Goal: Task Accomplishment & Management: Use online tool/utility

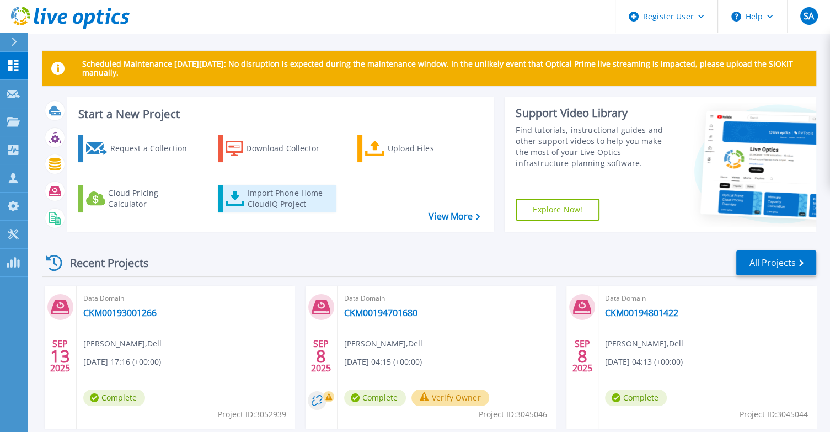
click at [280, 201] on div "Import Phone Home CloudIQ Project" at bounding box center [291, 199] width 86 height 22
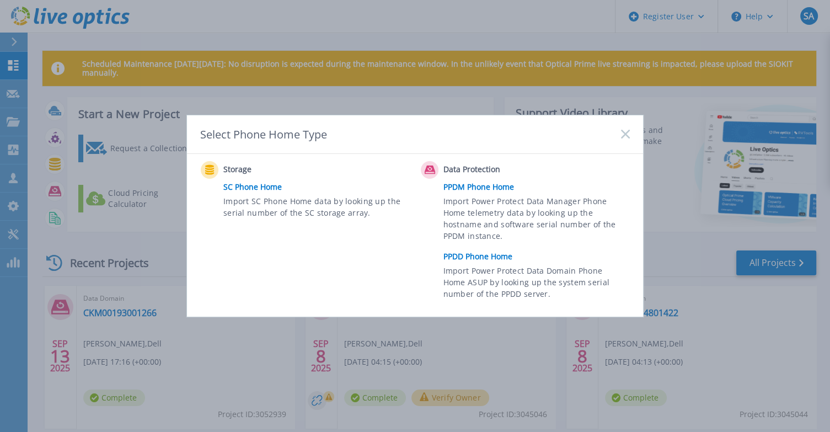
click at [478, 252] on link "PPDD Phone Home" at bounding box center [540, 256] width 192 height 17
click at [508, 259] on link "PPDD Phone Home" at bounding box center [540, 256] width 192 height 17
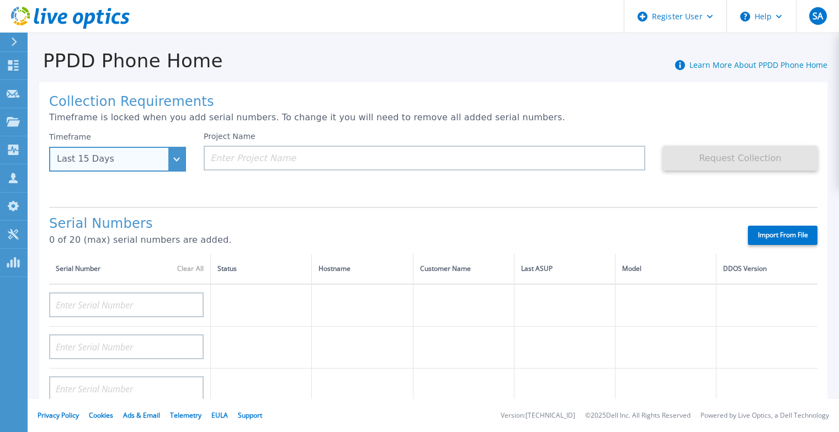
click at [105, 167] on div "Last 15 Days" at bounding box center [117, 159] width 137 height 25
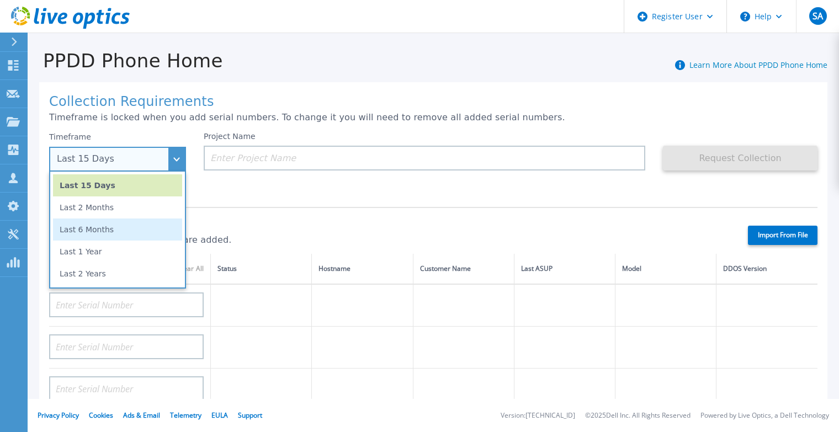
click at [104, 231] on li "Last 6 Months" at bounding box center [117, 229] width 129 height 22
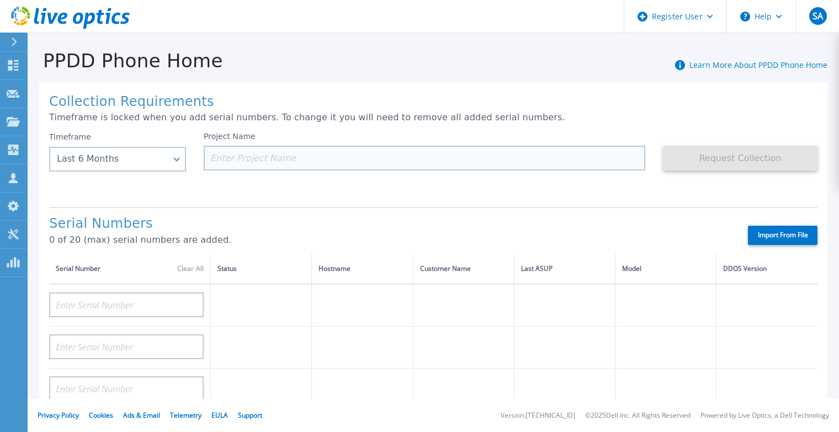
click at [294, 155] on input at bounding box center [424, 158] width 441 height 25
paste input "CKM00192301992"
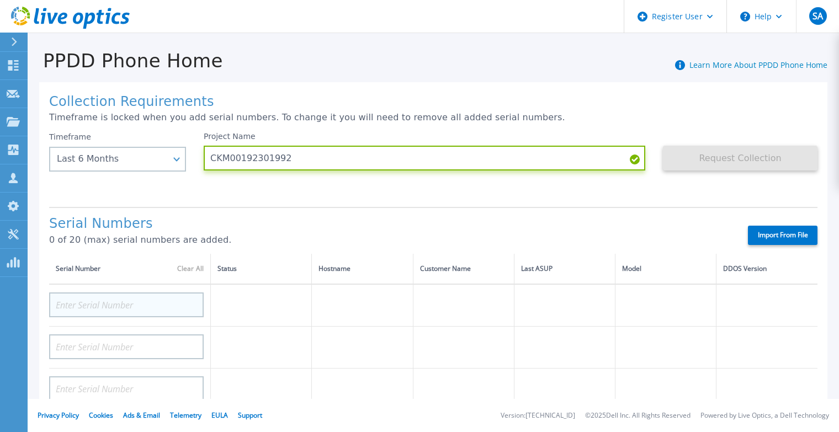
type input "CKM00192301992"
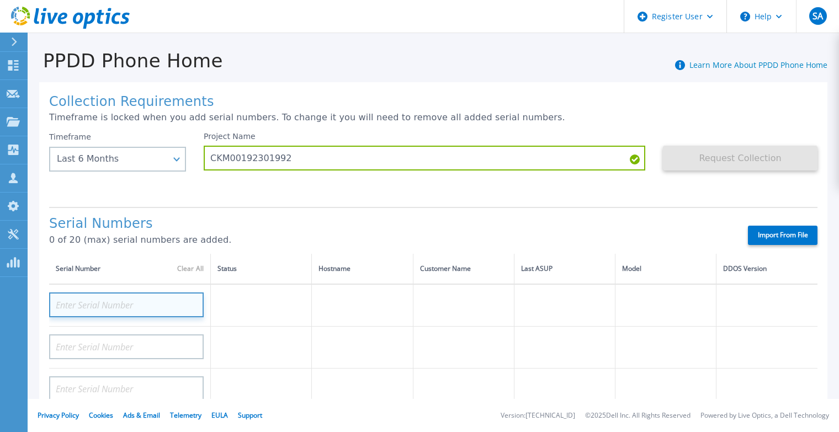
click at [123, 300] on input at bounding box center [126, 304] width 154 height 25
paste input "CKM00192301992"
type input "CKM00192301992"
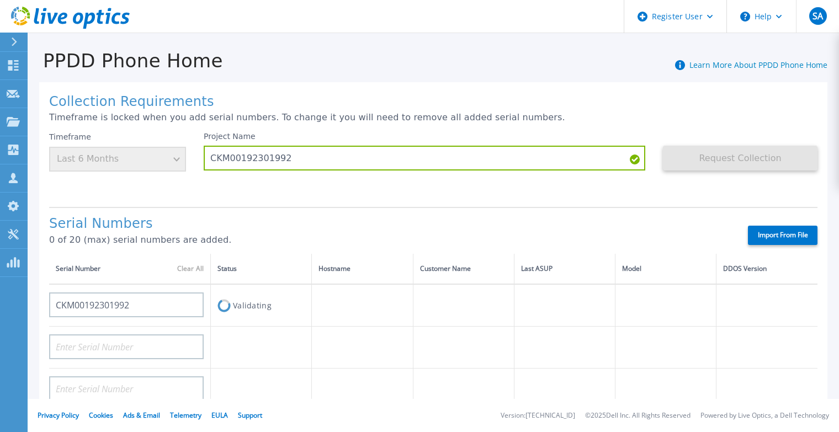
click at [604, 250] on div "Serial Numbers 0 of 20 (max) serial numbers are added." at bounding box center [388, 235] width 679 height 38
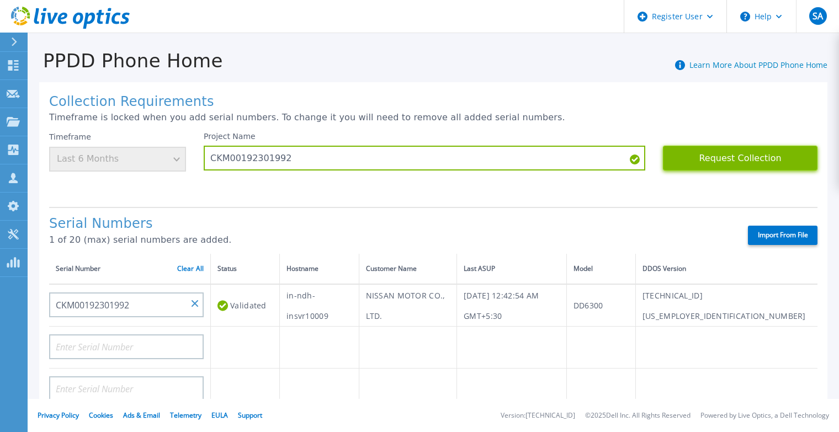
click at [791, 161] on button "Request Collection" at bounding box center [740, 158] width 154 height 25
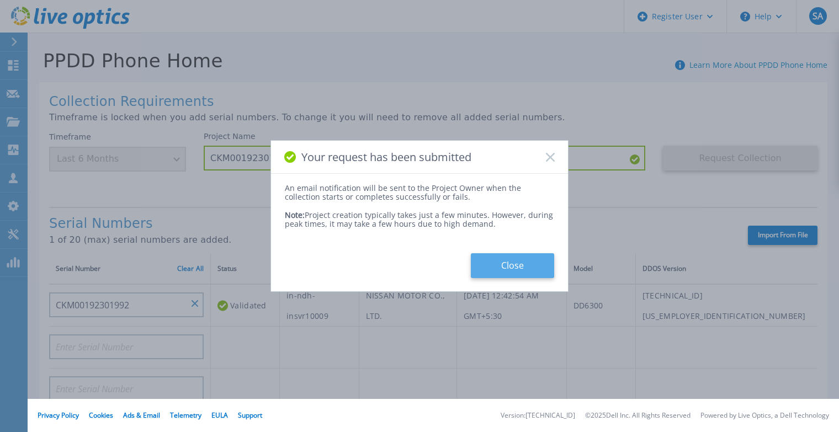
click at [523, 271] on button "Close" at bounding box center [512, 265] width 83 height 25
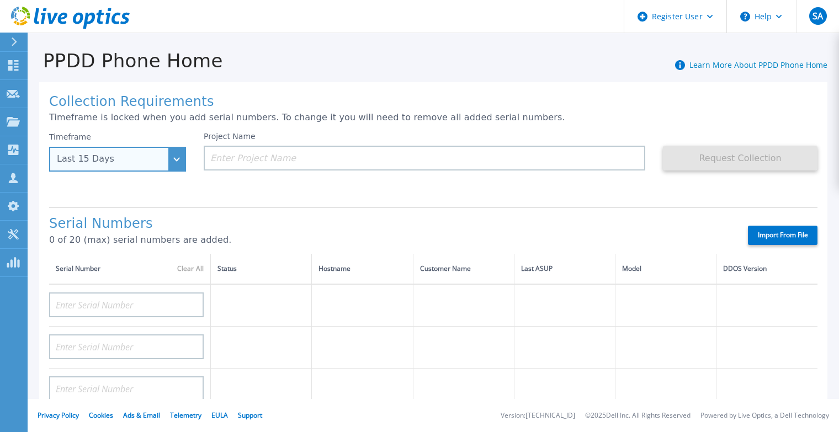
click at [128, 148] on div "Last 15 Days" at bounding box center [117, 159] width 137 height 25
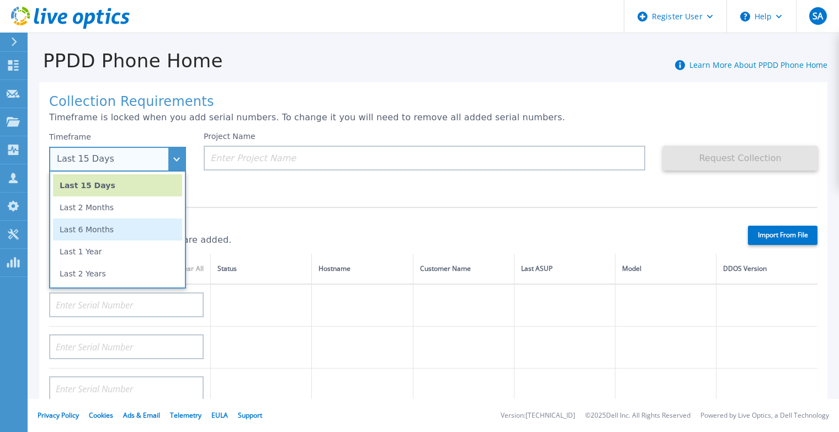
click at [127, 239] on li "Last 6 Months" at bounding box center [117, 229] width 129 height 22
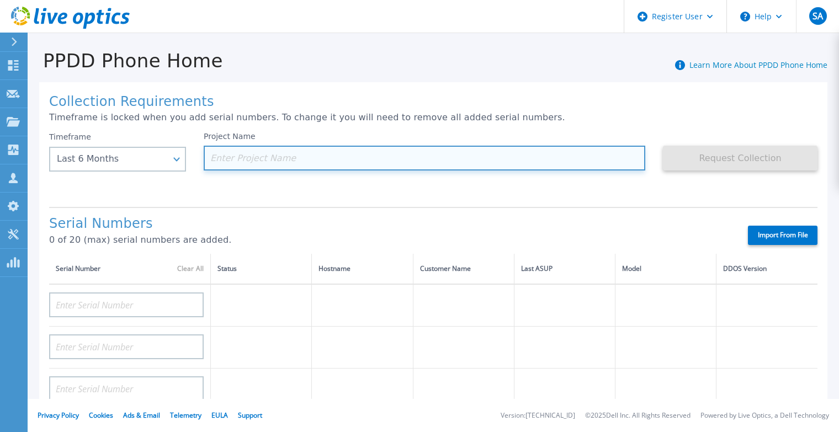
click at [301, 159] on input at bounding box center [424, 158] width 441 height 25
paste input "CKM00192301992"
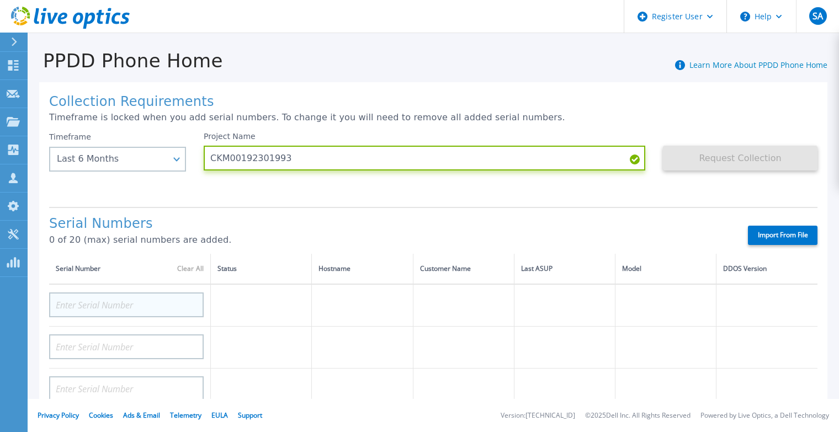
type input "CKM00192301993"
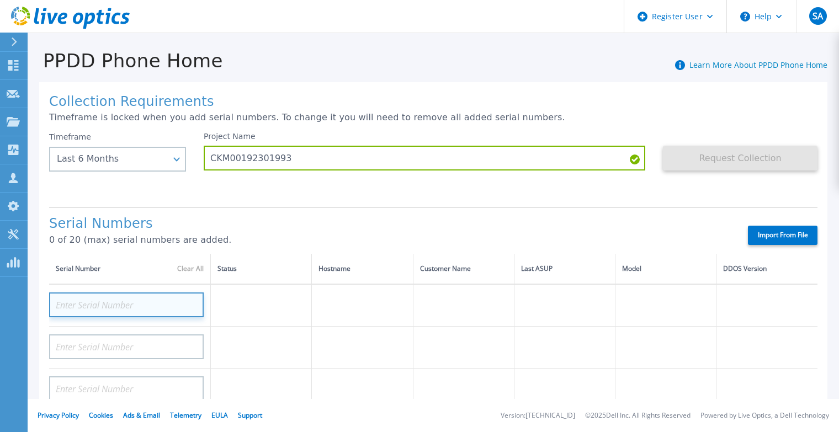
click at [144, 300] on input at bounding box center [126, 304] width 154 height 25
paste input "CKM00192301992"
type input "CKM00192301993"
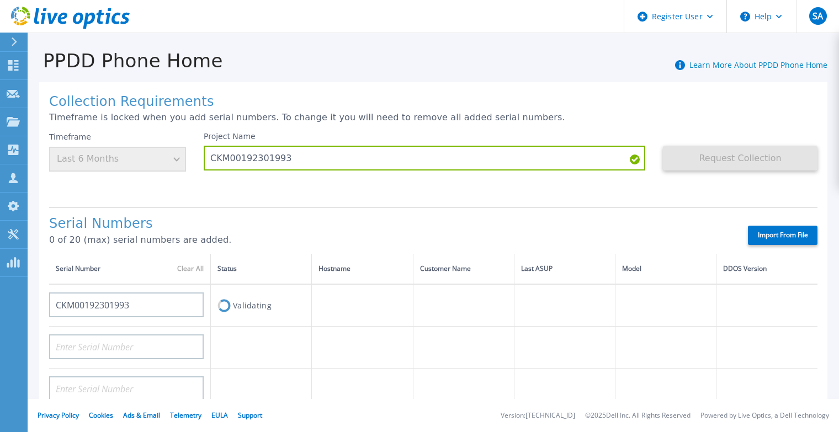
click at [558, 119] on p "Timeframe is locked when you add serial numbers. To change it you will need to …" at bounding box center [433, 118] width 768 height 10
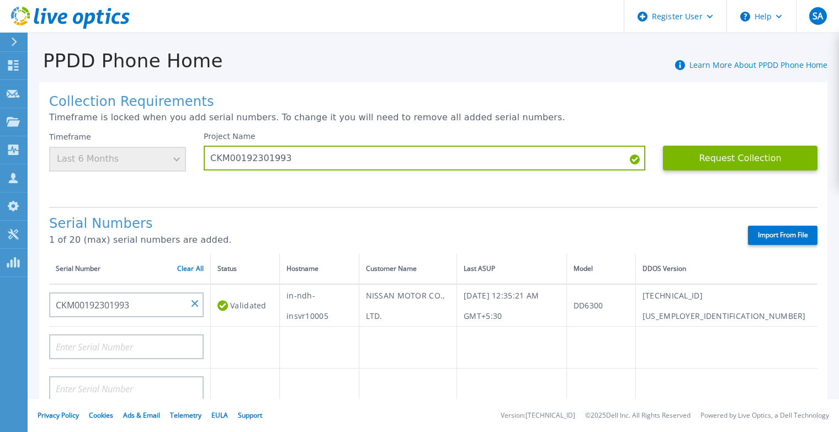
click at [786, 152] on button "Request Collection" at bounding box center [740, 158] width 154 height 25
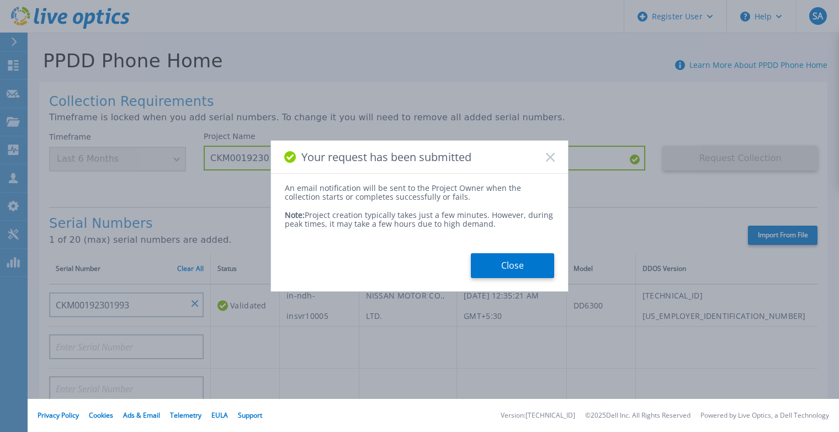
click at [573, 265] on div "Your request has been submitted An email notification will be sent to the Proje…" at bounding box center [419, 216] width 839 height 432
click at [533, 271] on button "Close" at bounding box center [512, 265] width 83 height 25
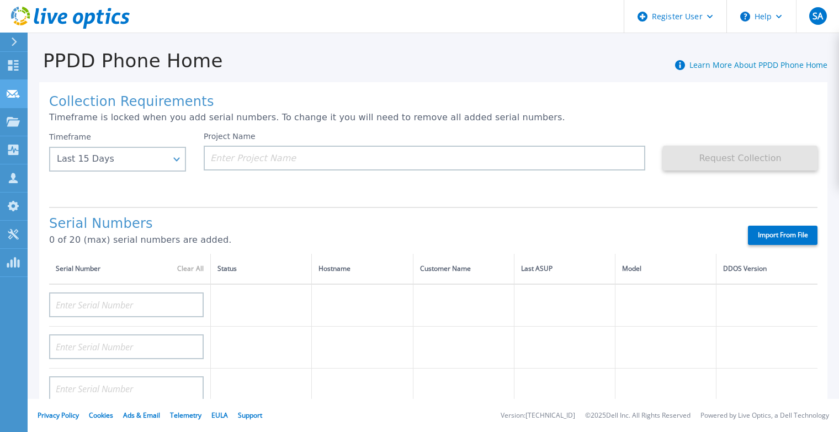
click at [11, 88] on div at bounding box center [13, 93] width 13 height 10
click at [5, 62] on link "Dashboard Dashboard" at bounding box center [14, 66] width 28 height 28
click at [26, 64] on link "Dashboard Dashboard" at bounding box center [14, 66] width 28 height 28
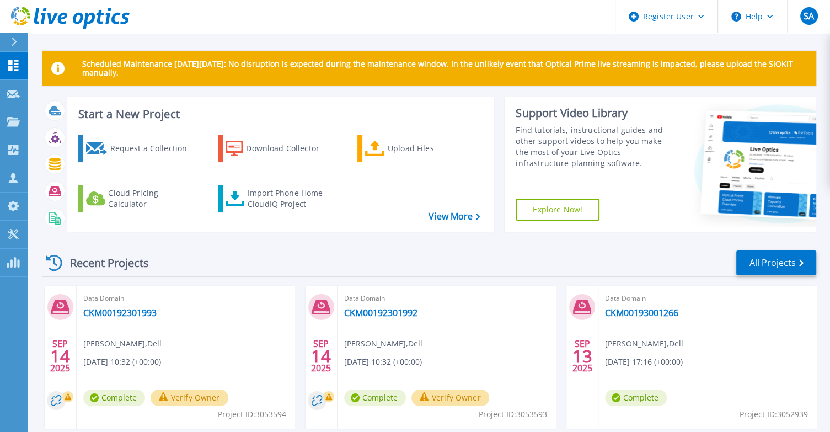
click at [61, 161] on div at bounding box center [54, 163] width 19 height 19
